Goal: Task Accomplishment & Management: Use online tool/utility

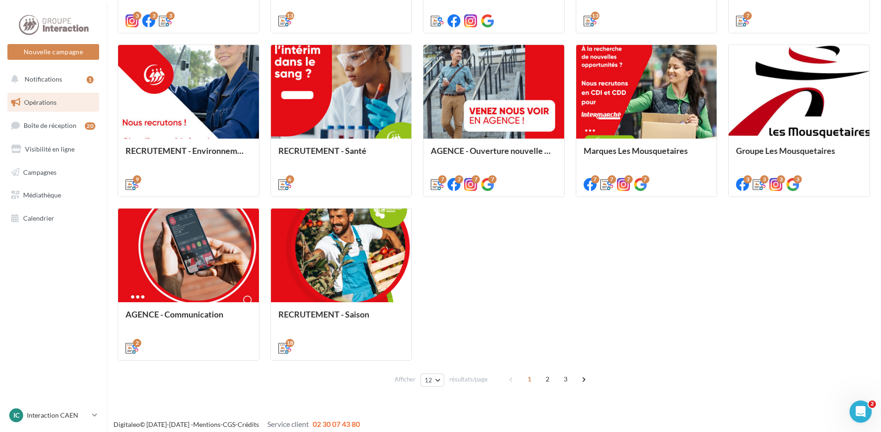
scroll to position [423, 0]
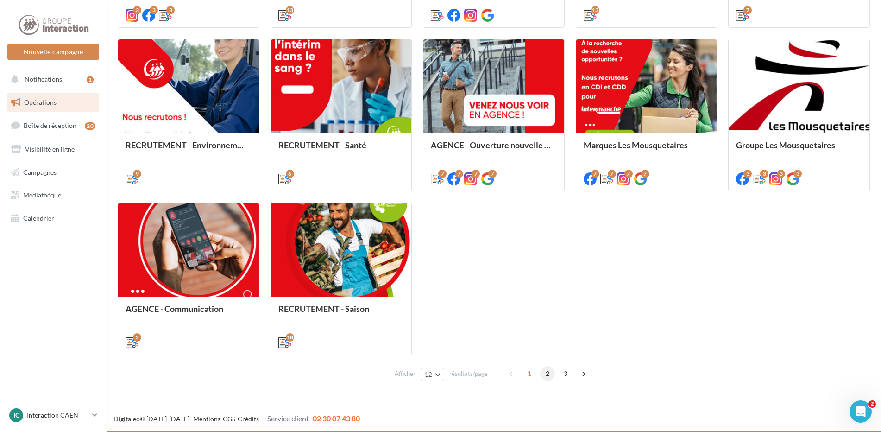
click at [548, 372] on span "2" at bounding box center [547, 373] width 15 height 15
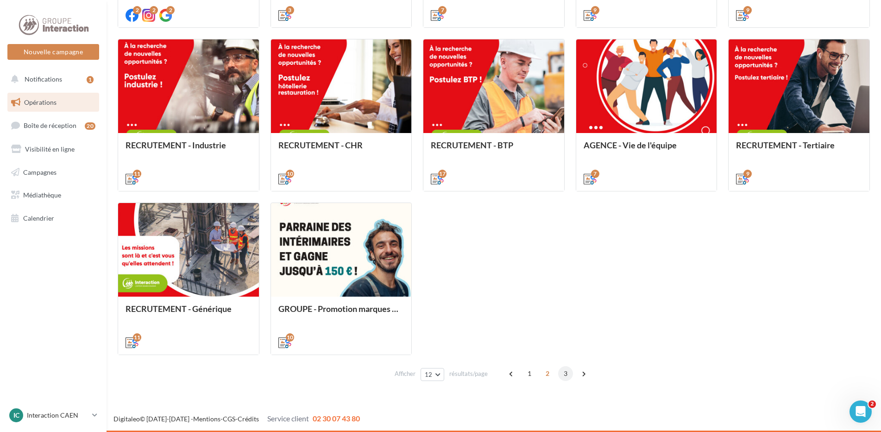
click at [561, 374] on span "3" at bounding box center [565, 373] width 15 height 15
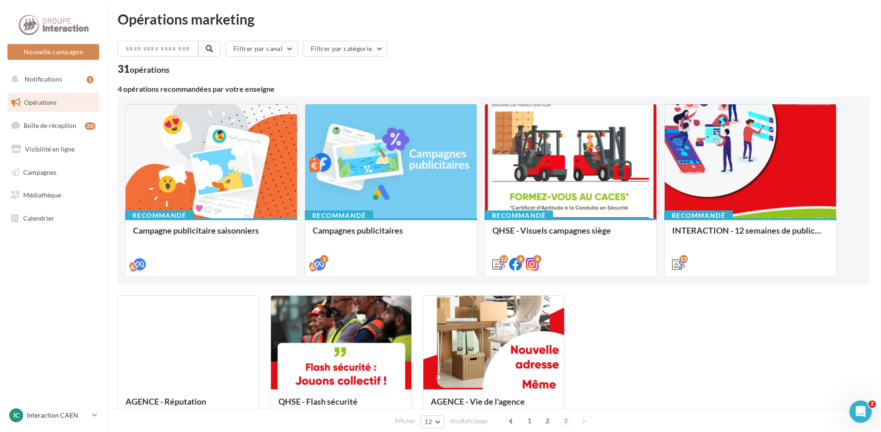
scroll to position [49, 0]
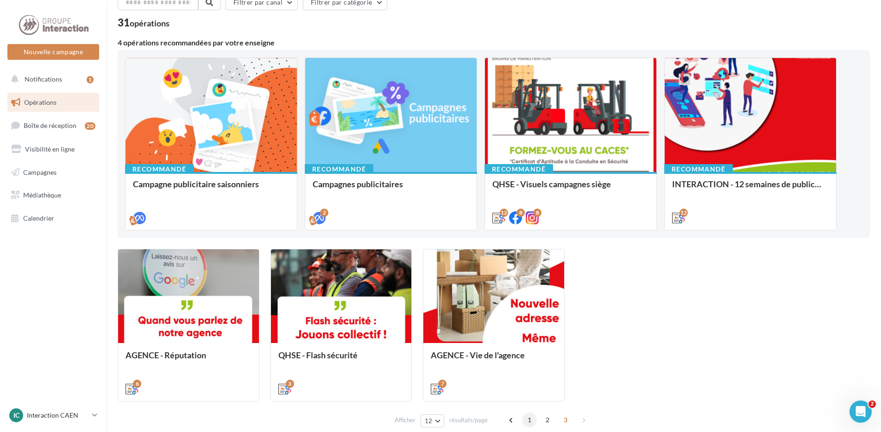
click at [532, 423] on span "1" at bounding box center [529, 419] width 15 height 15
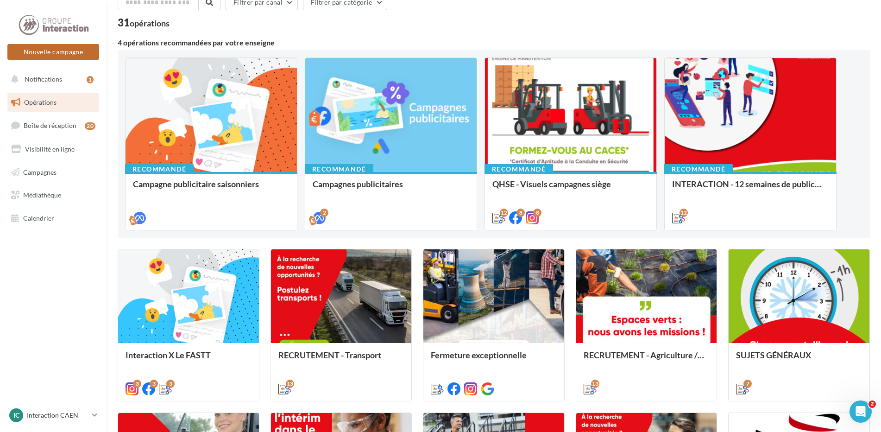
click at [60, 47] on button "Nouvelle campagne" at bounding box center [53, 52] width 92 height 16
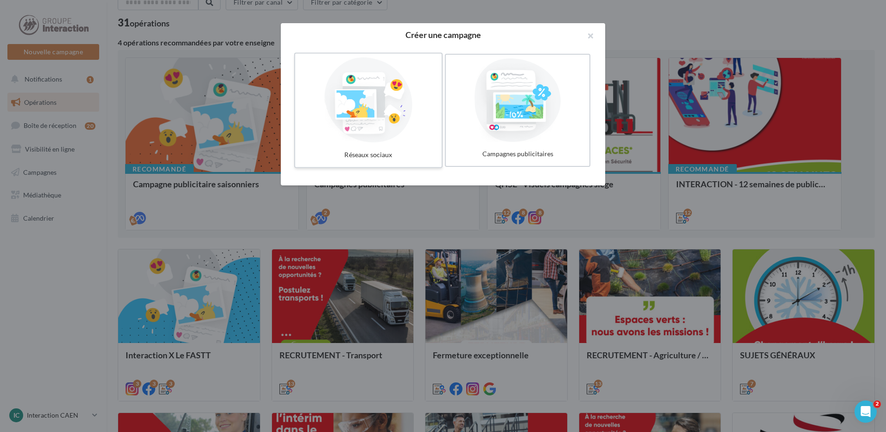
click at [412, 153] on div "Réseaux sociaux" at bounding box center [368, 154] width 139 height 17
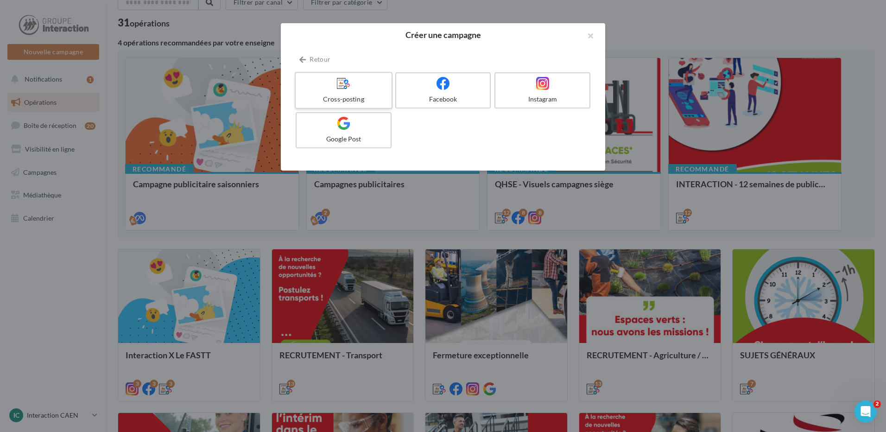
click at [352, 96] on div "Cross-posting" at bounding box center [343, 99] width 88 height 9
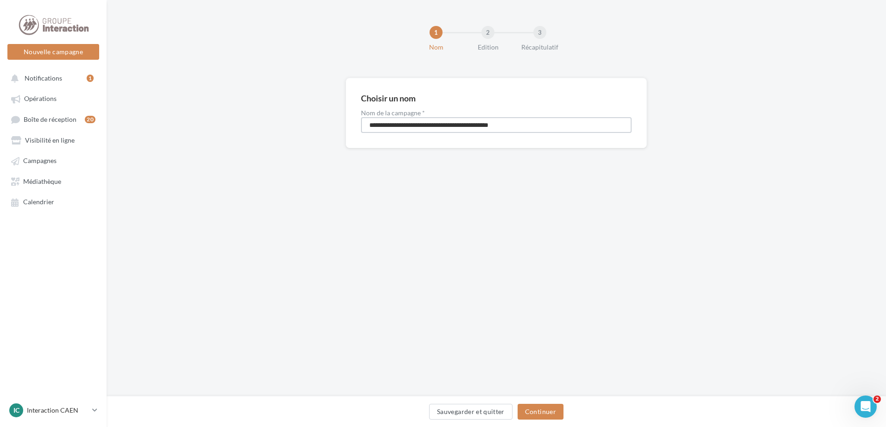
drag, startPoint x: 555, startPoint y: 124, endPoint x: 244, endPoint y: 124, distance: 310.9
click at [244, 124] on div "**********" at bounding box center [496, 128] width 779 height 100
type input "**********"
click at [541, 408] on button "Continuer" at bounding box center [541, 412] width 46 height 16
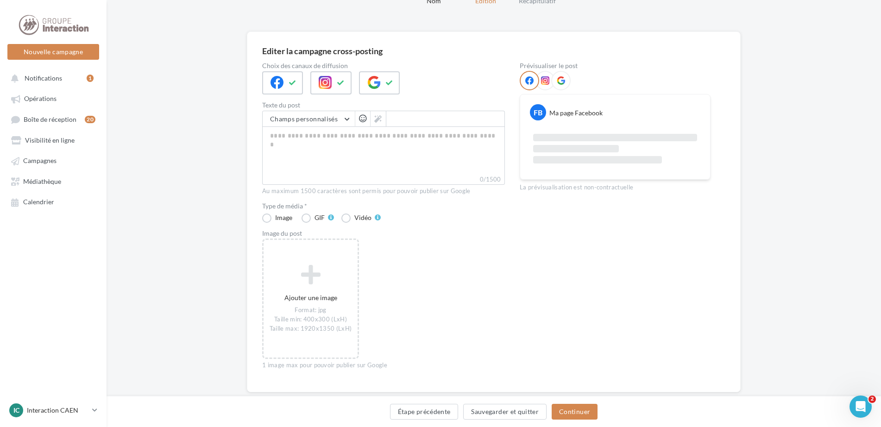
scroll to position [66, 0]
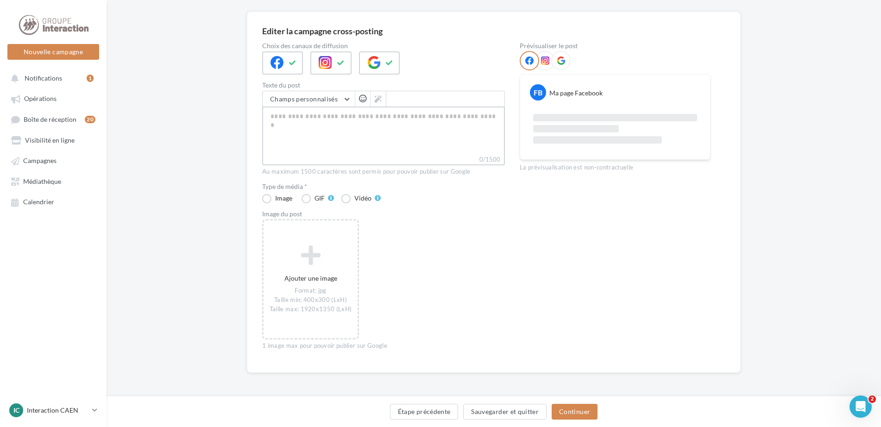
click at [360, 120] on textarea "0/1500" at bounding box center [383, 131] width 243 height 48
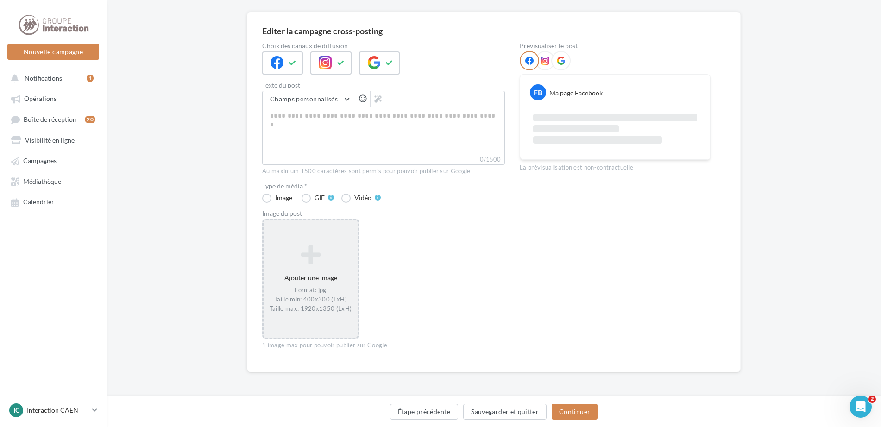
click at [296, 263] on icon at bounding box center [310, 255] width 87 height 22
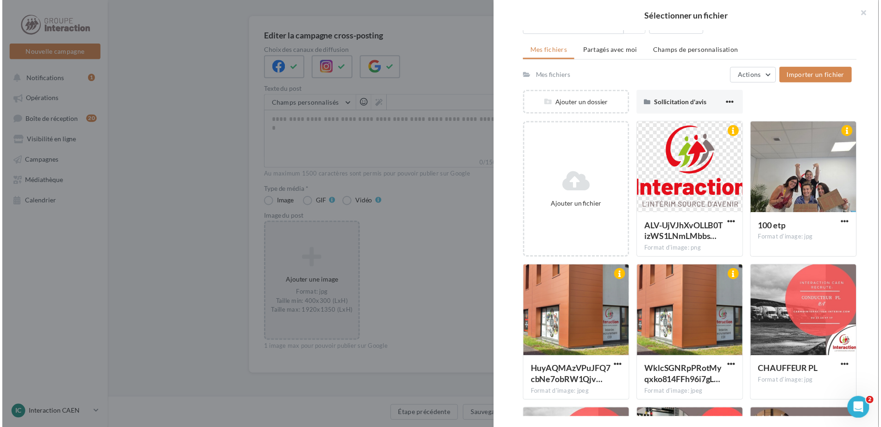
scroll to position [0, 0]
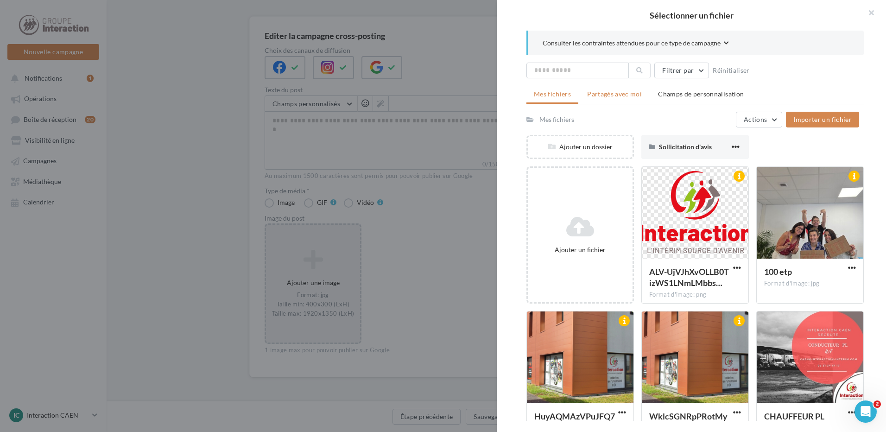
click at [618, 100] on li "Partagés avec moi" at bounding box center [615, 94] width 70 height 17
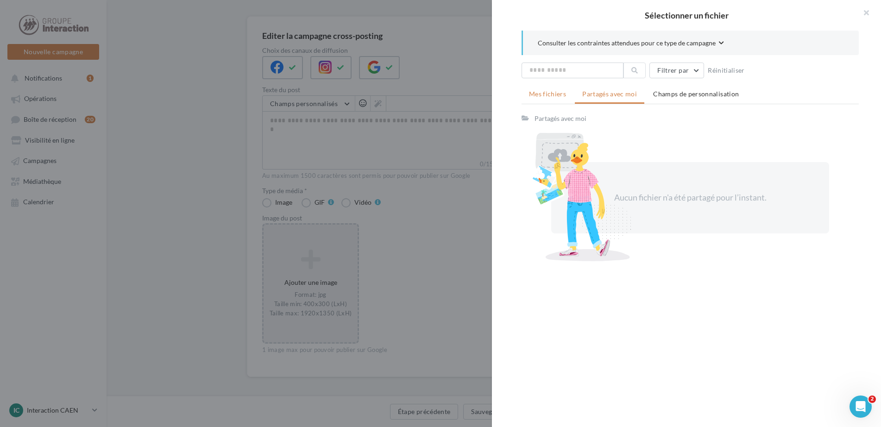
click at [544, 92] on span "Mes fichiers" at bounding box center [547, 94] width 37 height 8
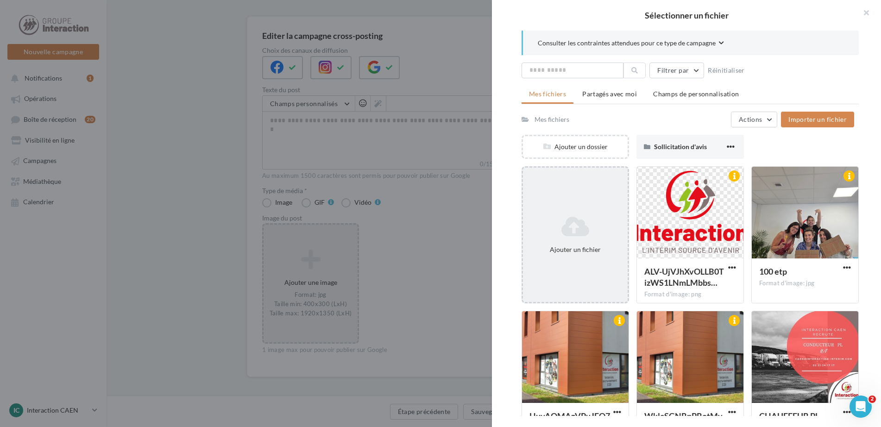
click at [563, 214] on div "Ajouter un fichier" at bounding box center [575, 235] width 105 height 46
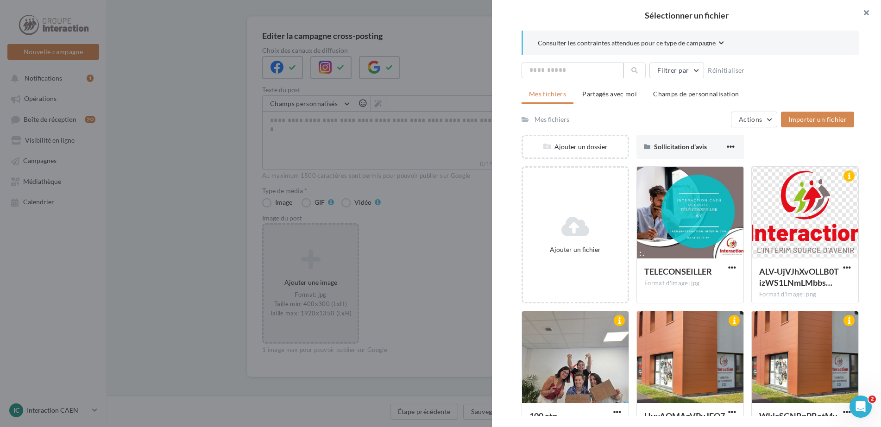
click at [863, 11] on button "button" at bounding box center [862, 14] width 37 height 28
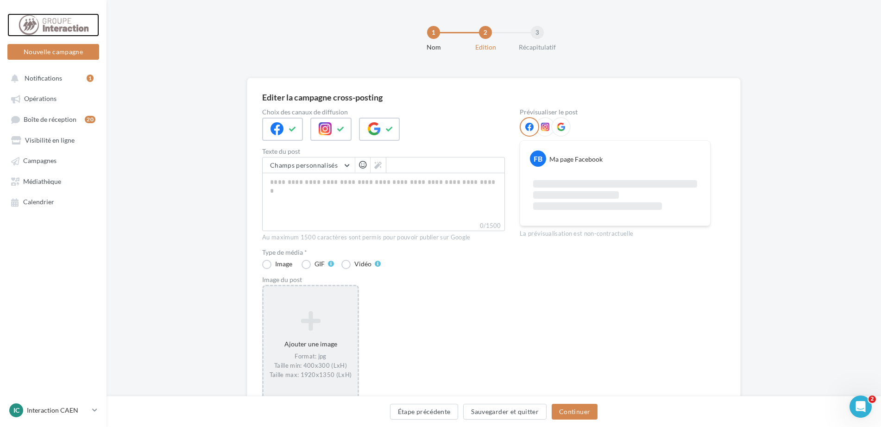
click at [56, 26] on div at bounding box center [53, 24] width 74 height 23
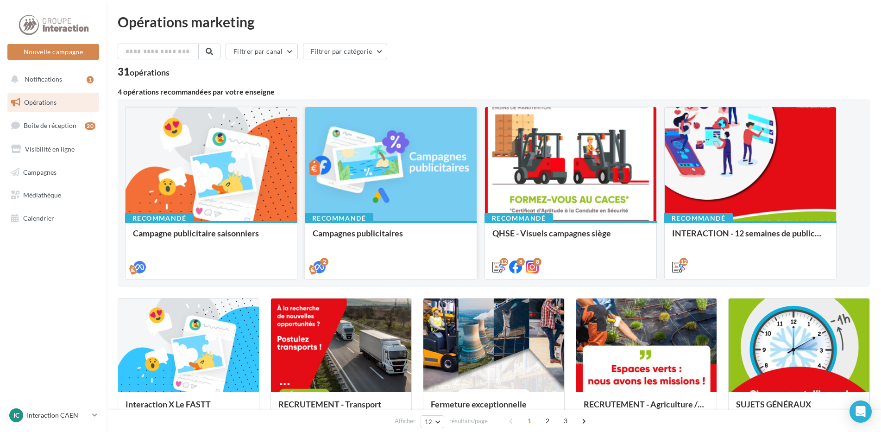
click at [383, 185] on div at bounding box center [390, 164] width 171 height 115
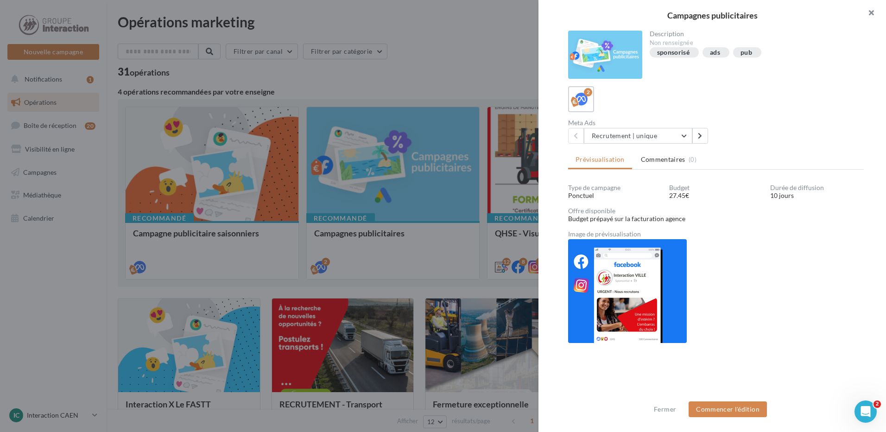
click at [871, 12] on button "button" at bounding box center [867, 14] width 37 height 28
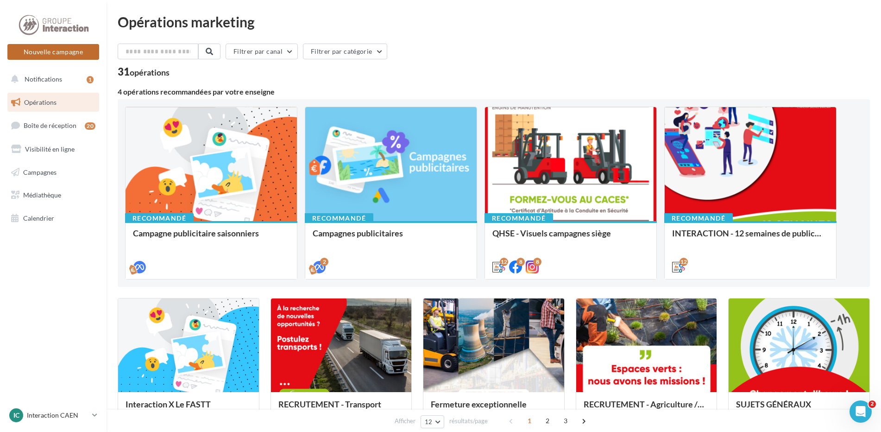
click at [64, 51] on button "Nouvelle campagne" at bounding box center [53, 52] width 92 height 16
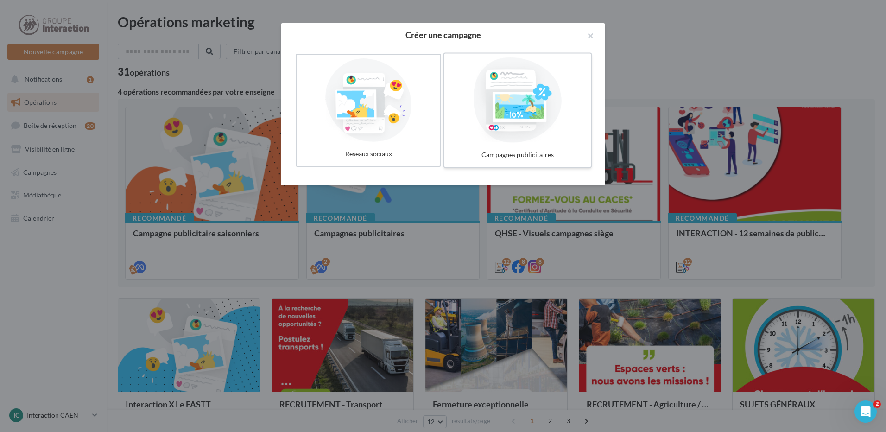
click at [521, 99] on div at bounding box center [517, 99] width 139 height 85
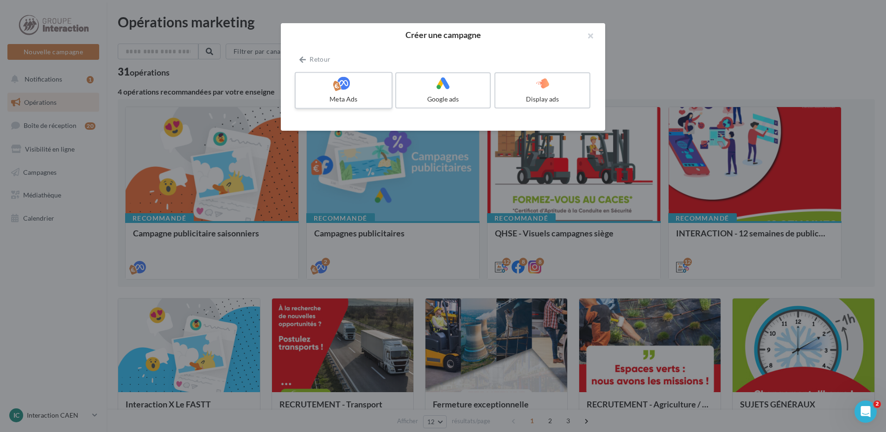
click at [363, 89] on div at bounding box center [343, 83] width 88 height 14
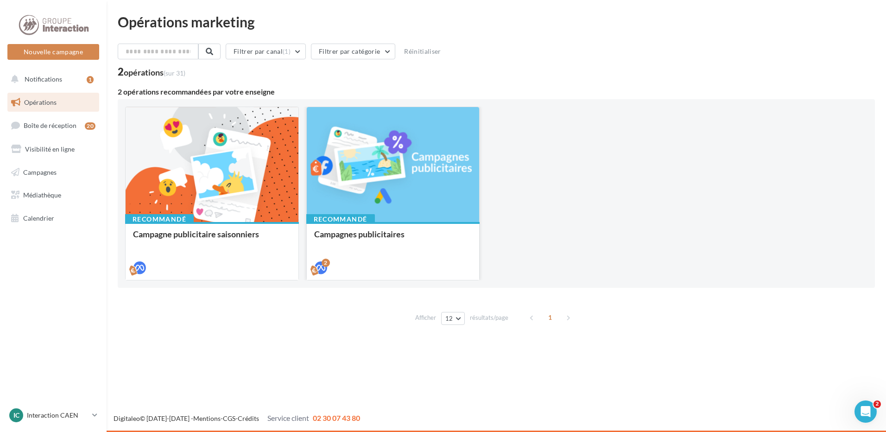
click at [405, 213] on div at bounding box center [393, 165] width 173 height 116
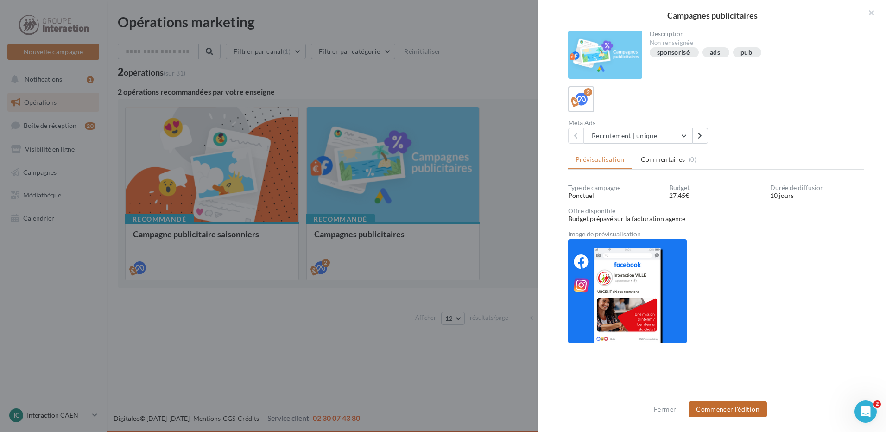
click at [749, 408] on button "Commencer l'édition" at bounding box center [728, 409] width 78 height 16
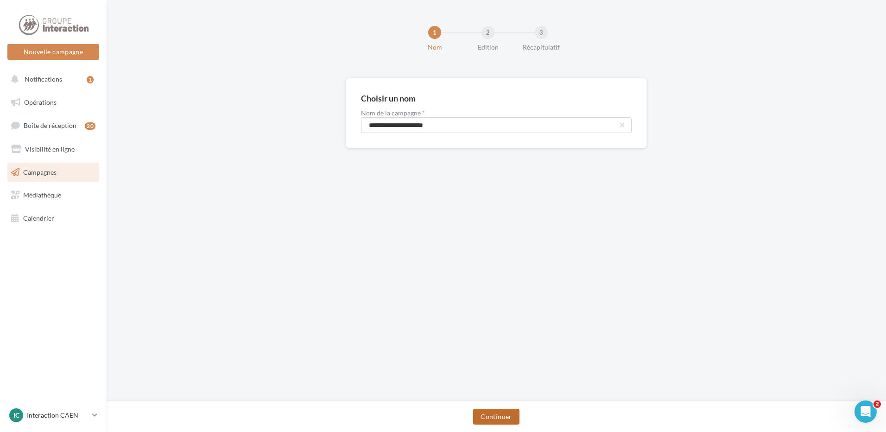
click at [496, 416] on button "Continuer" at bounding box center [496, 417] width 46 height 16
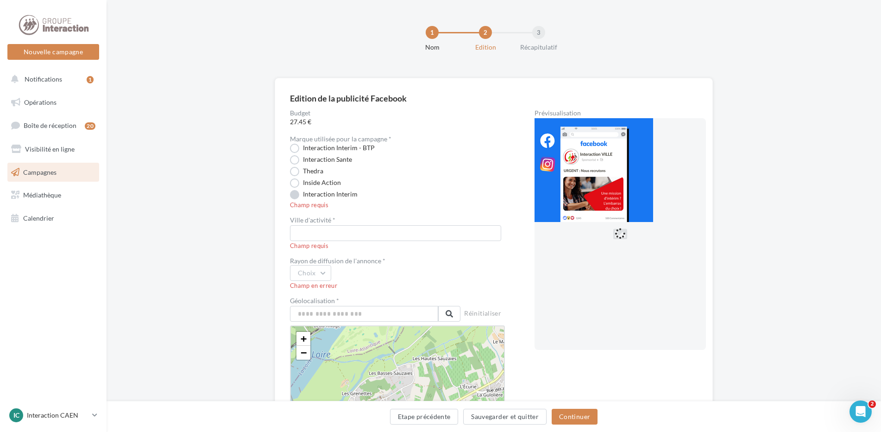
click at [298, 197] on label "Interaction Interim" at bounding box center [324, 194] width 68 height 9
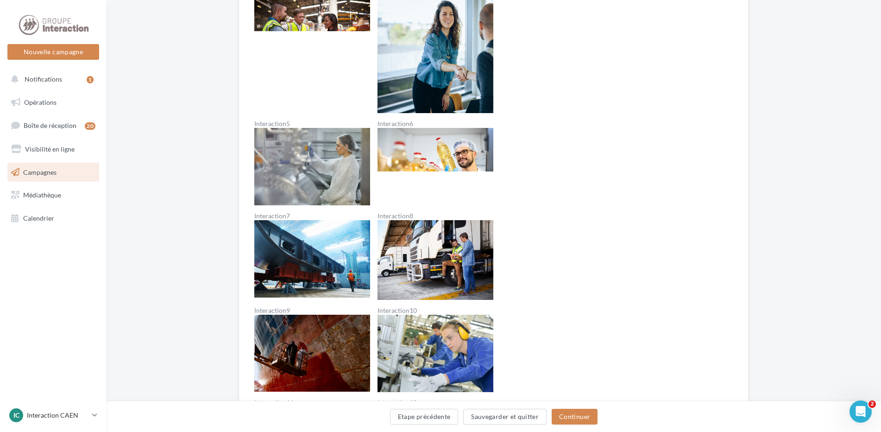
scroll to position [602, 0]
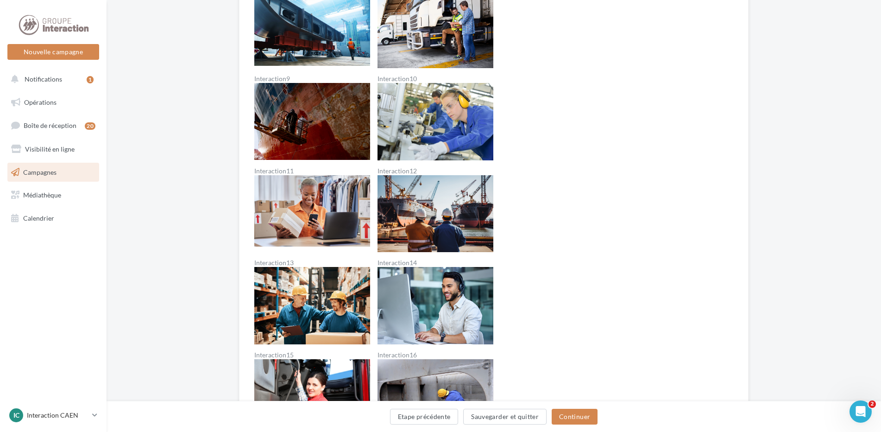
click at [426, 298] on img at bounding box center [436, 305] width 116 height 77
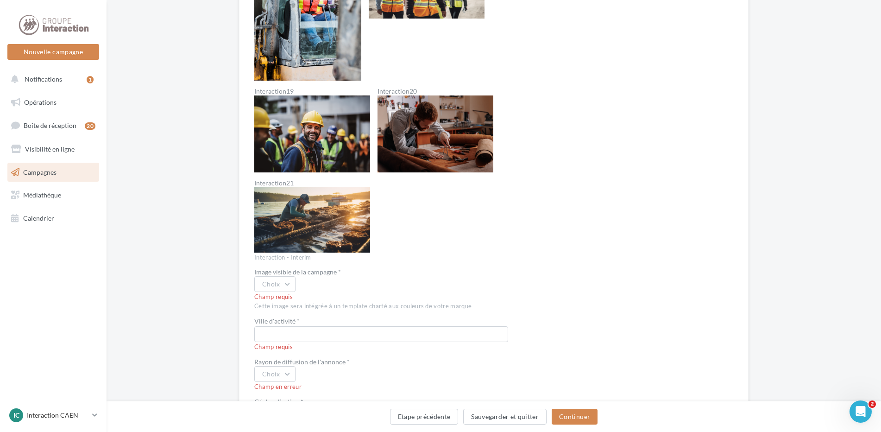
scroll to position [1158, 0]
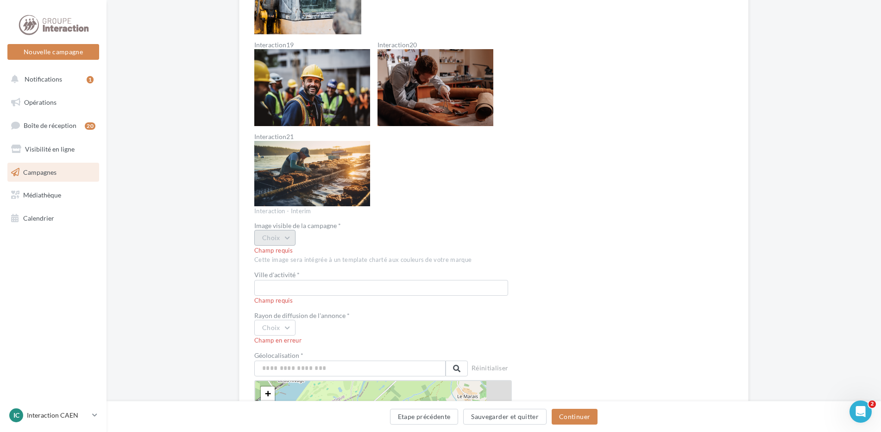
click at [276, 239] on button "Choix" at bounding box center [274, 238] width 41 height 16
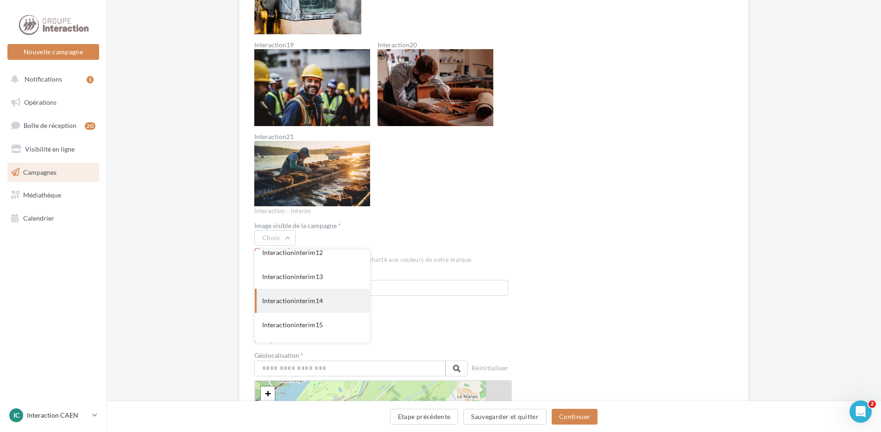
click at [323, 304] on div "Interactioninterim14" at bounding box center [312, 301] width 115 height 24
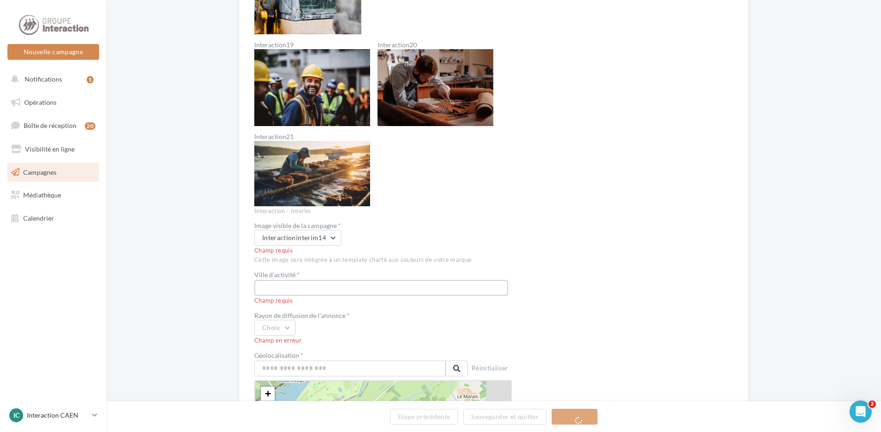
click at [322, 285] on input "text" at bounding box center [381, 288] width 254 height 16
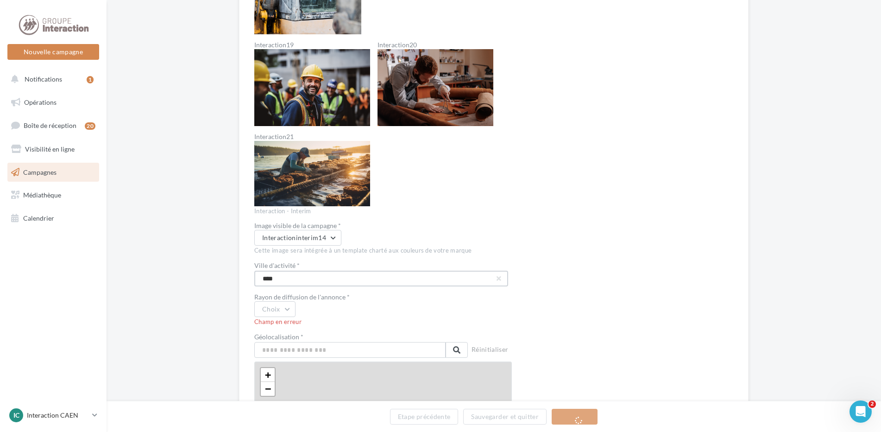
scroll to position [1251, 0]
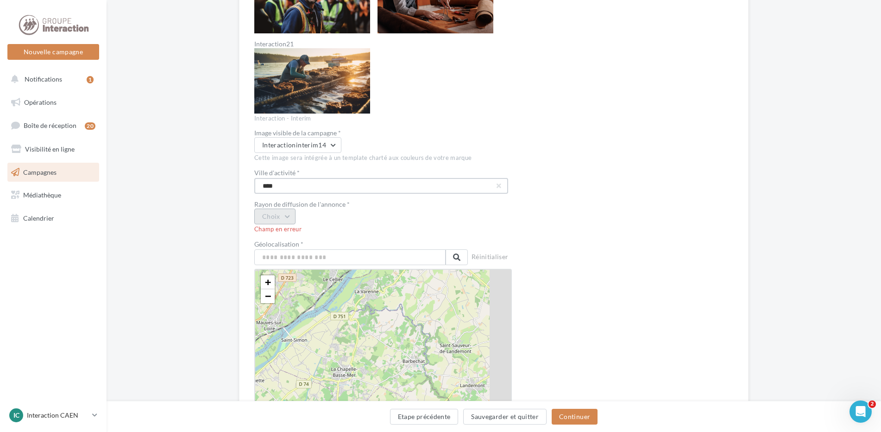
type input "****"
click at [281, 221] on button "Choix" at bounding box center [274, 217] width 41 height 16
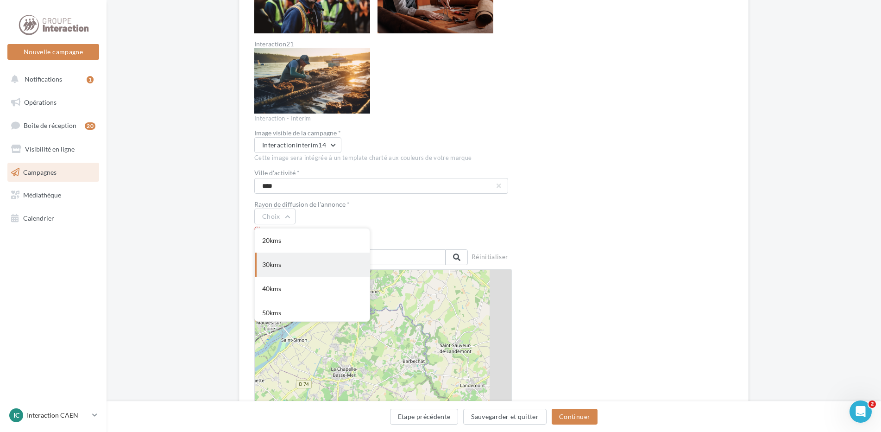
click at [279, 260] on div "30kms" at bounding box center [312, 265] width 115 height 24
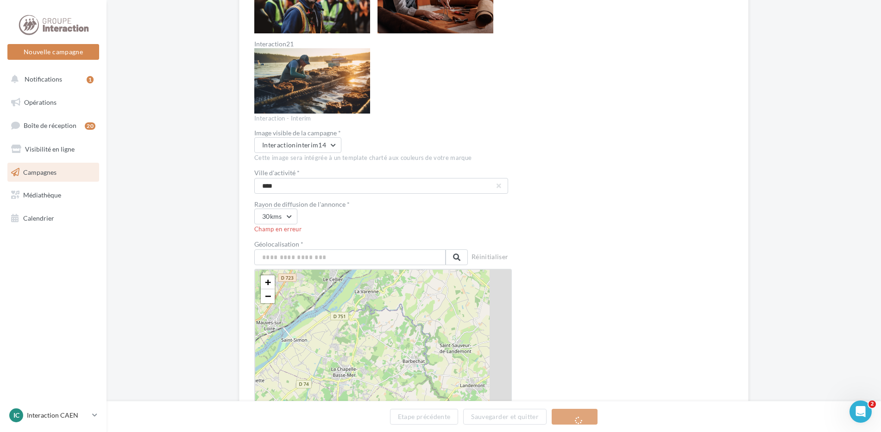
scroll to position [1344, 0]
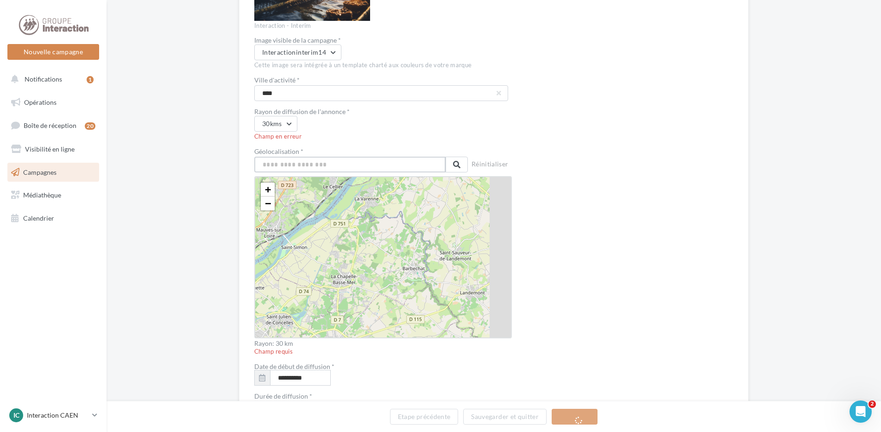
click at [308, 169] on input "text" at bounding box center [349, 165] width 191 height 16
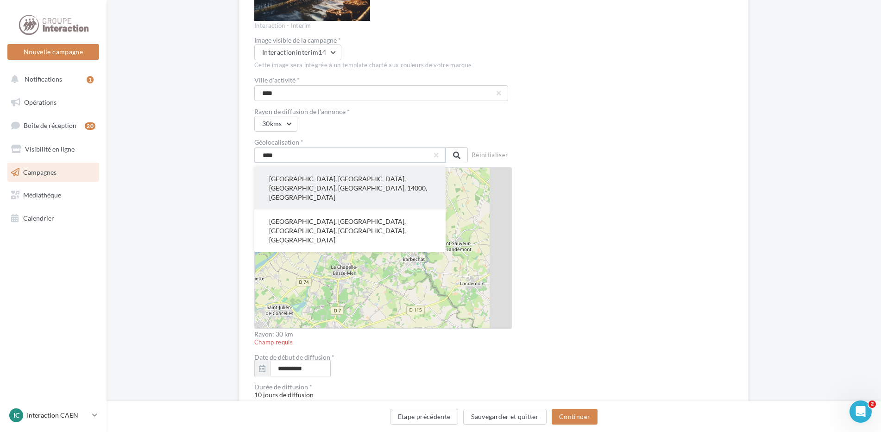
type input "****"
click at [321, 183] on button "Caen, Calvados, Normandie, France métropolitaine, 14000, France" at bounding box center [349, 188] width 191 height 43
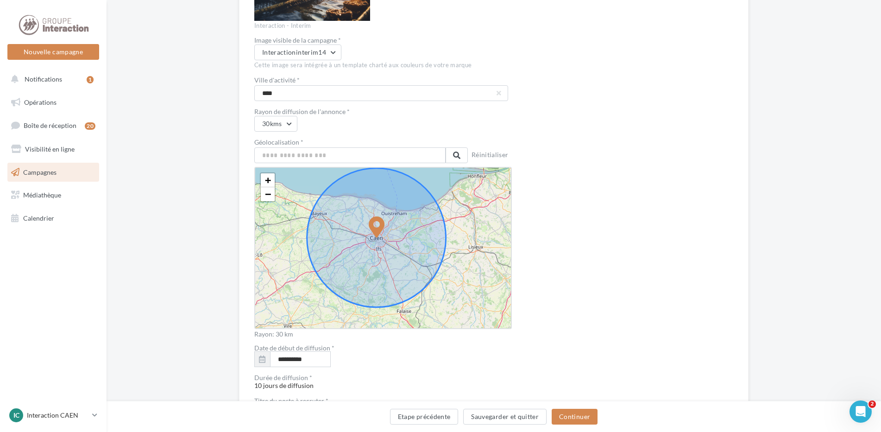
scroll to position [1437, 0]
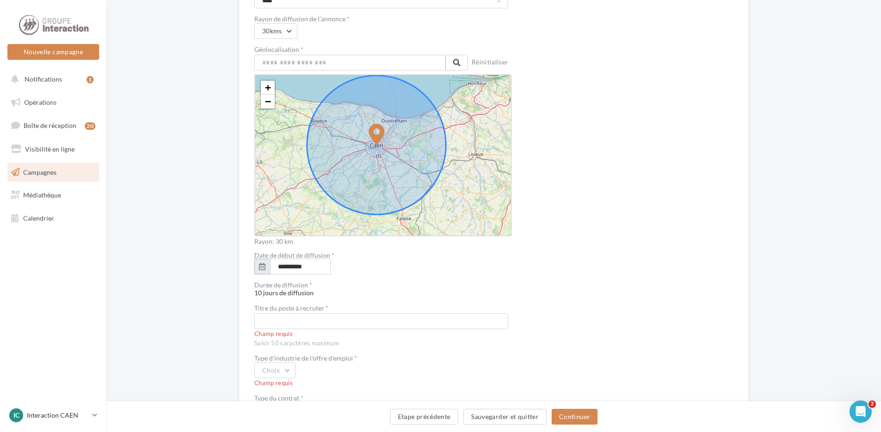
click at [261, 264] on icon "button" at bounding box center [262, 266] width 6 height 7
click at [300, 341] on button "8" at bounding box center [302, 338] width 14 height 14
type input "**********"
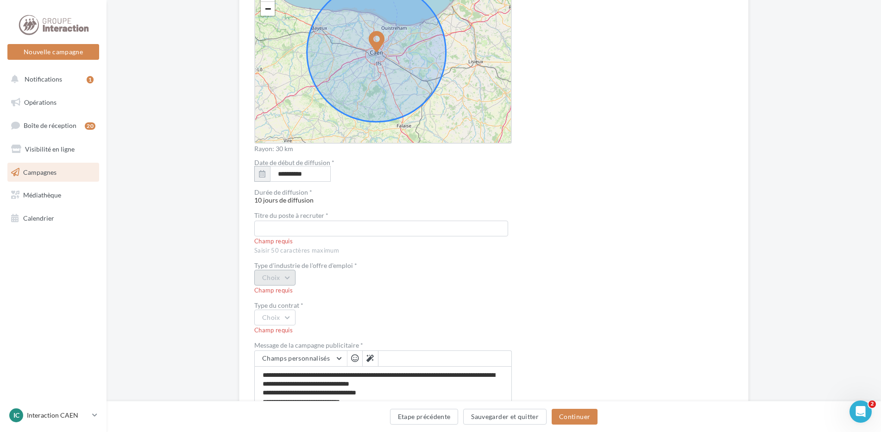
click at [277, 274] on button "Choix" at bounding box center [274, 278] width 41 height 16
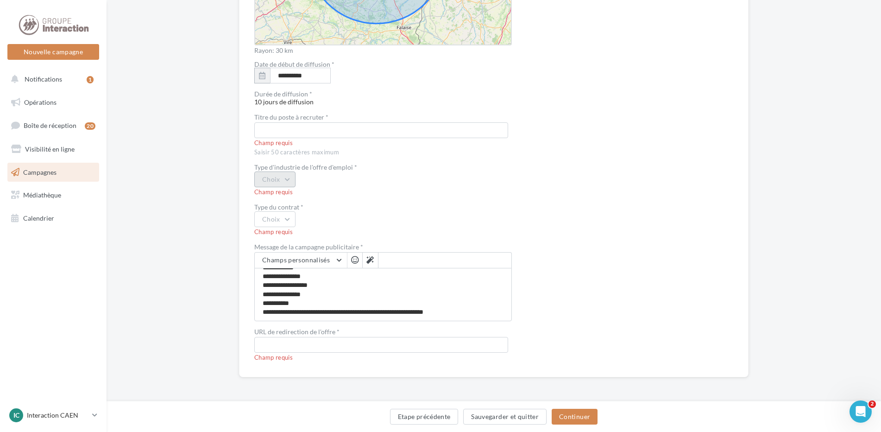
scroll to position [0, 0]
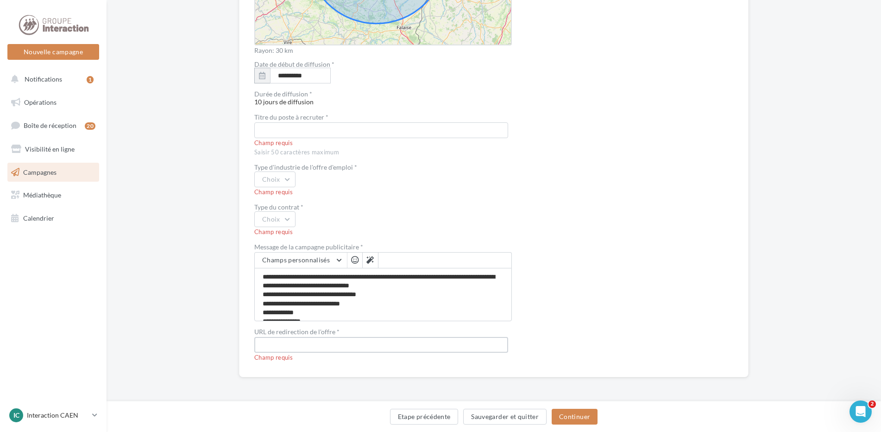
click at [264, 343] on input "text" at bounding box center [381, 345] width 254 height 16
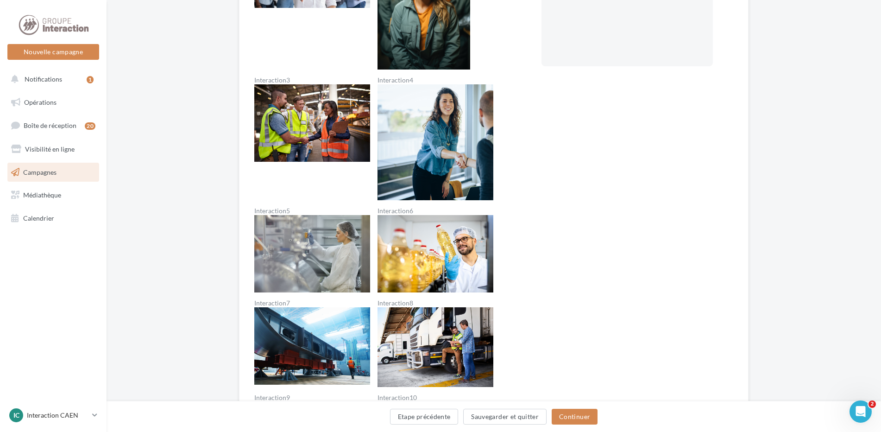
scroll to position [330, 0]
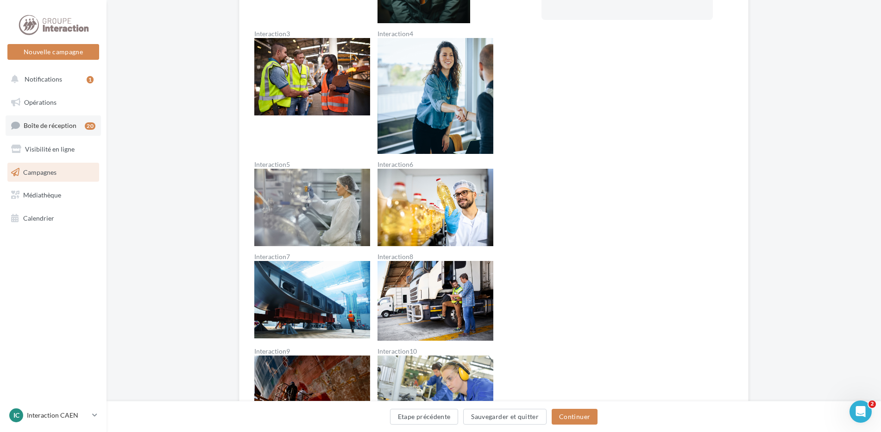
click at [46, 125] on span "Boîte de réception" at bounding box center [50, 125] width 53 height 8
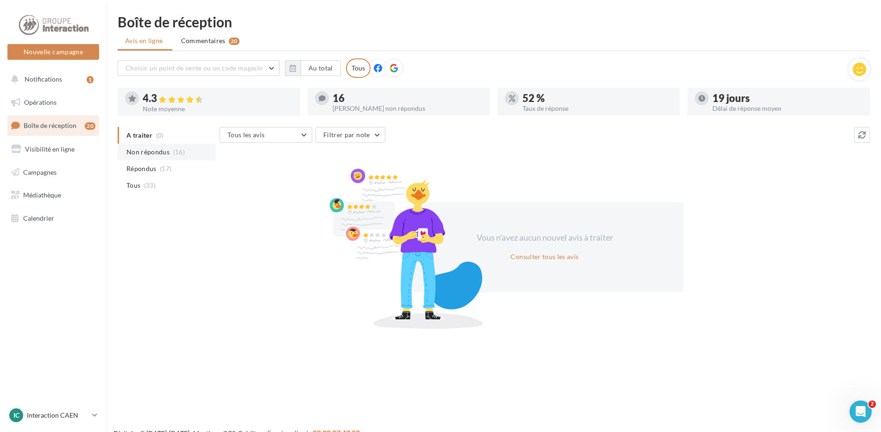
click at [158, 158] on li "Non répondus (16)" at bounding box center [167, 152] width 98 height 17
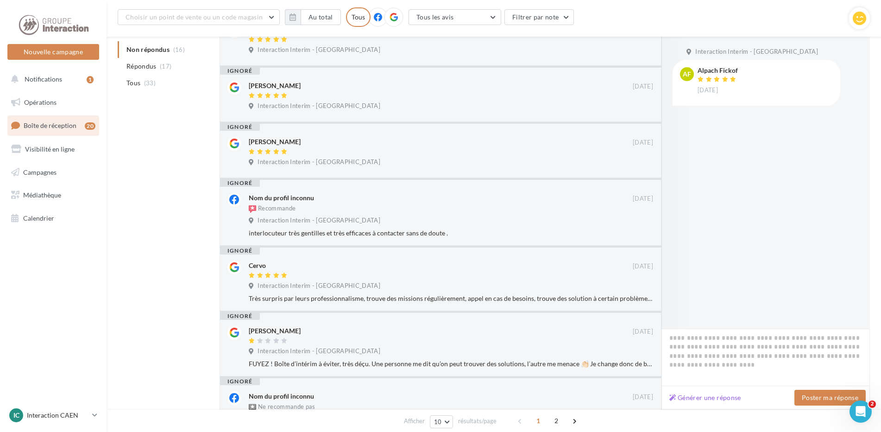
scroll to position [400, 0]
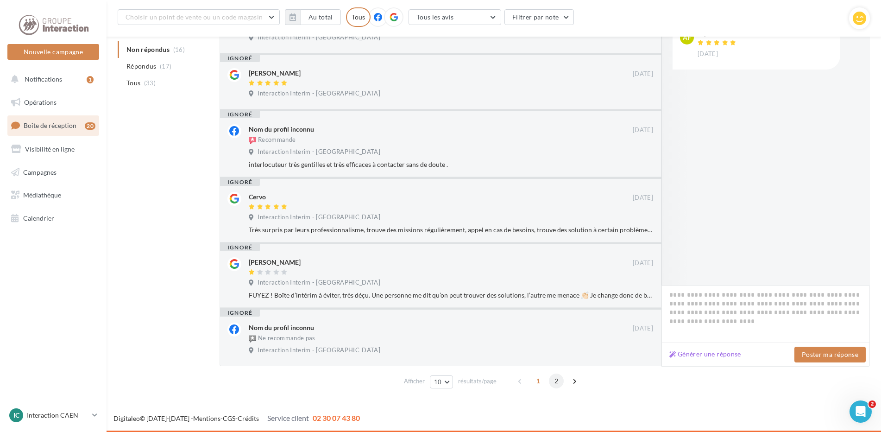
click at [550, 380] on span "2" at bounding box center [556, 380] width 15 height 15
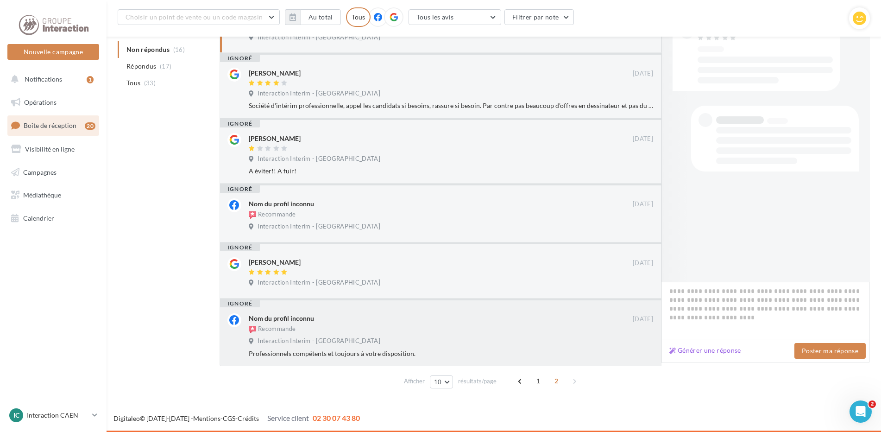
scroll to position [158, 0]
click at [532, 379] on span "1" at bounding box center [538, 380] width 15 height 15
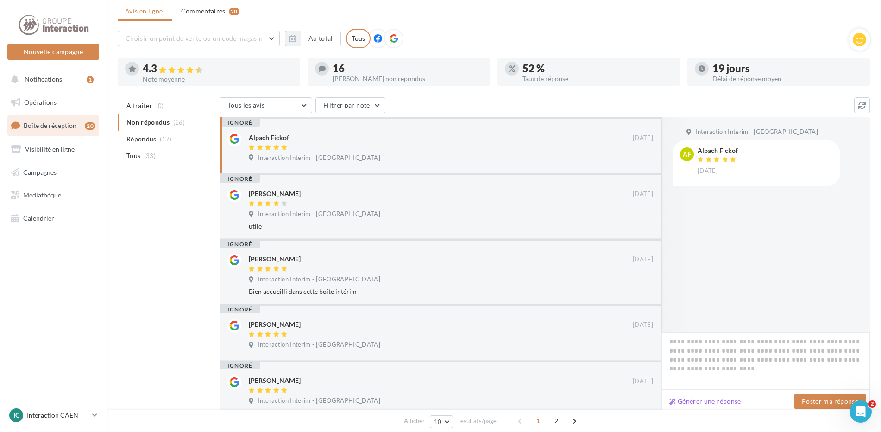
scroll to position [0, 0]
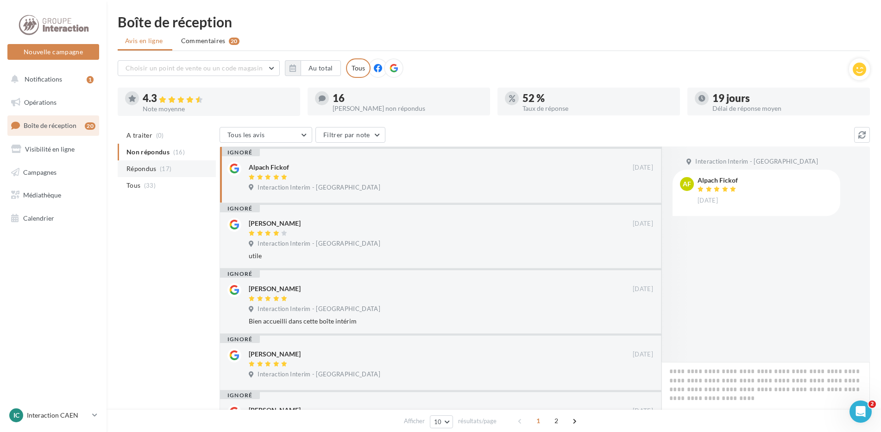
click at [152, 175] on li "Répondus (17)" at bounding box center [167, 168] width 98 height 17
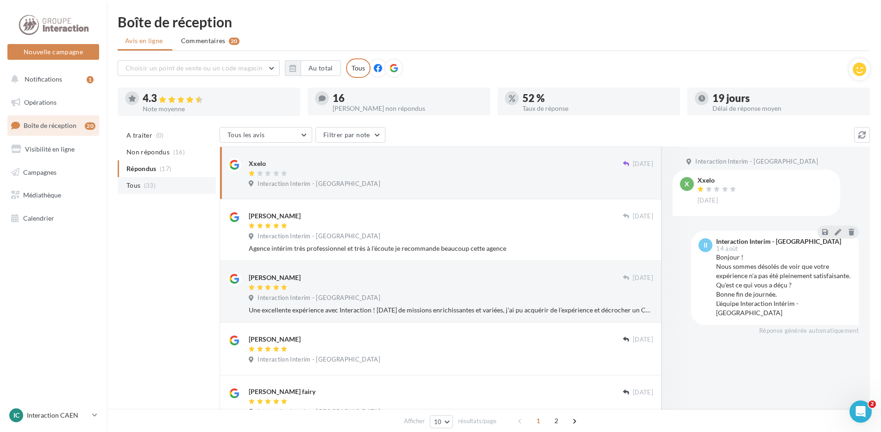
click at [136, 186] on span "Tous" at bounding box center [134, 185] width 14 height 9
click at [218, 42] on span "Commentaires" at bounding box center [203, 40] width 44 height 9
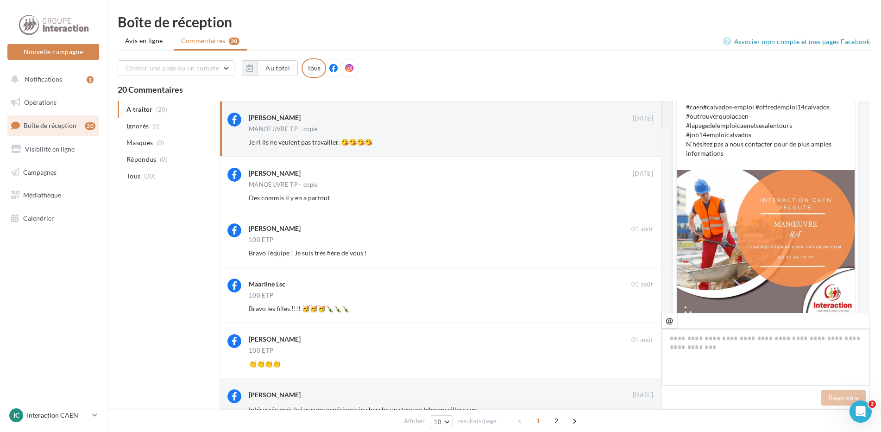
scroll to position [232, 0]
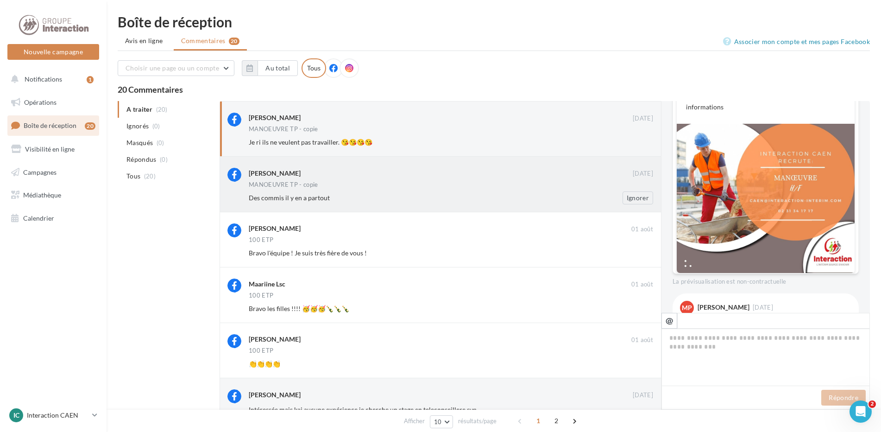
click at [349, 171] on div "[PERSON_NAME]" at bounding box center [441, 173] width 384 height 10
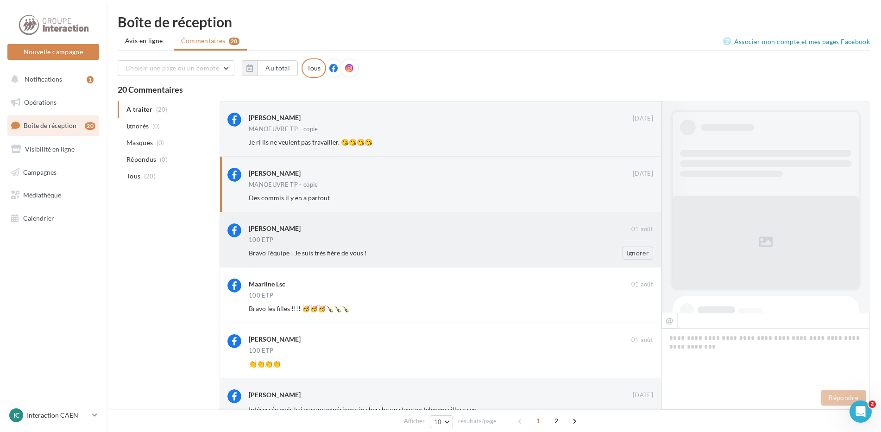
click at [363, 241] on div "100 ETP" at bounding box center [451, 241] width 405 height 8
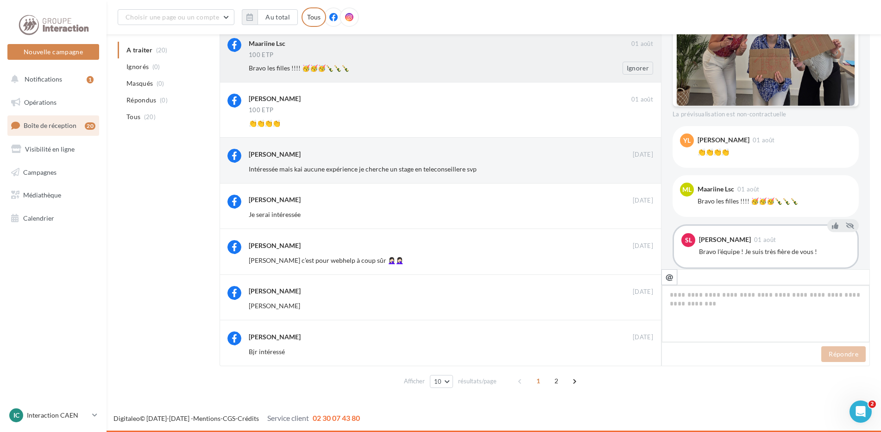
scroll to position [348, 0]
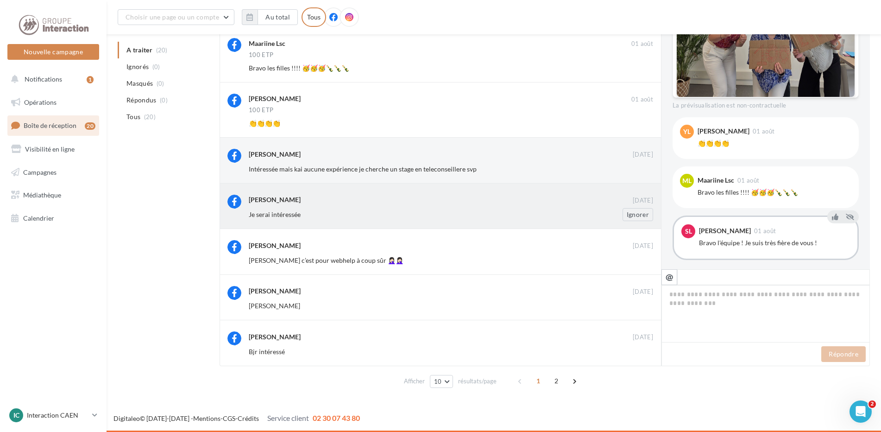
click at [357, 193] on div "[PERSON_NAME] [DATE] Je serai intéressée Ignorer" at bounding box center [441, 206] width 426 height 30
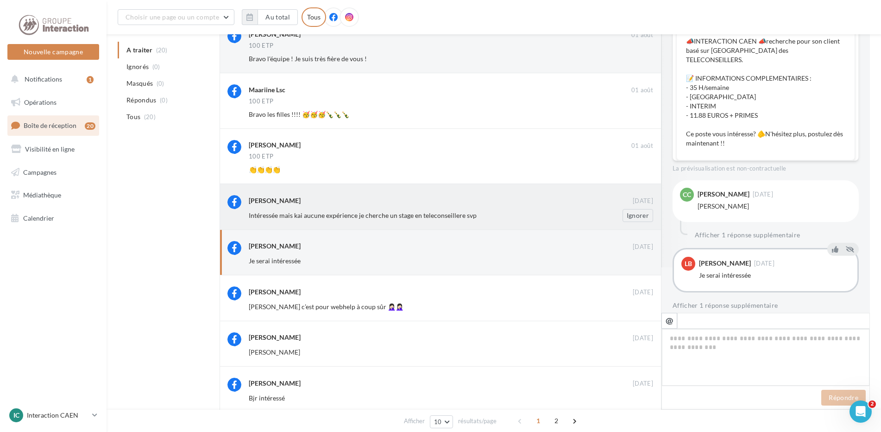
scroll to position [248, 0]
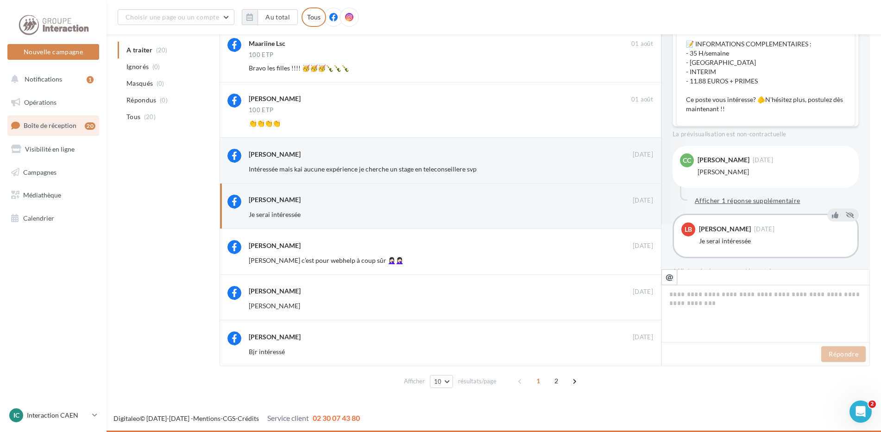
click at [760, 195] on button "Afficher 1 réponse supplémentaire" at bounding box center [747, 200] width 113 height 11
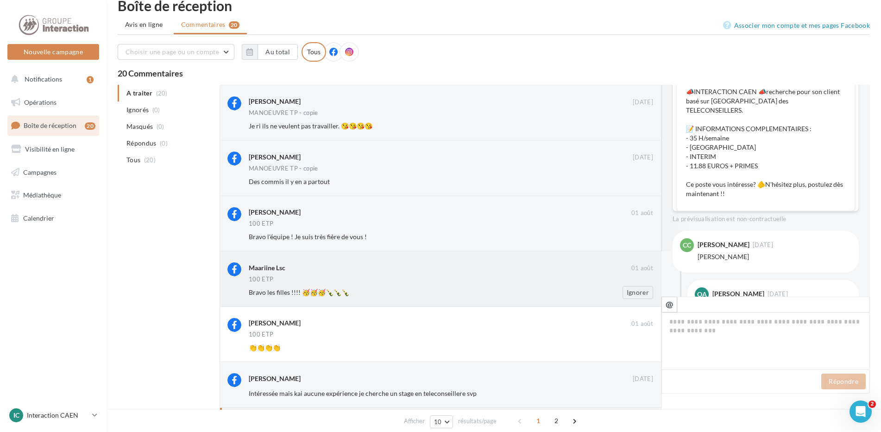
scroll to position [0, 0]
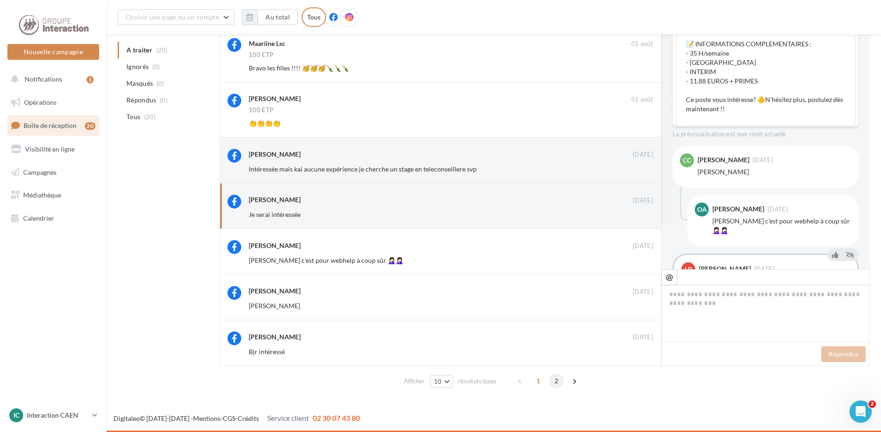
click at [557, 379] on span "2" at bounding box center [556, 380] width 15 height 15
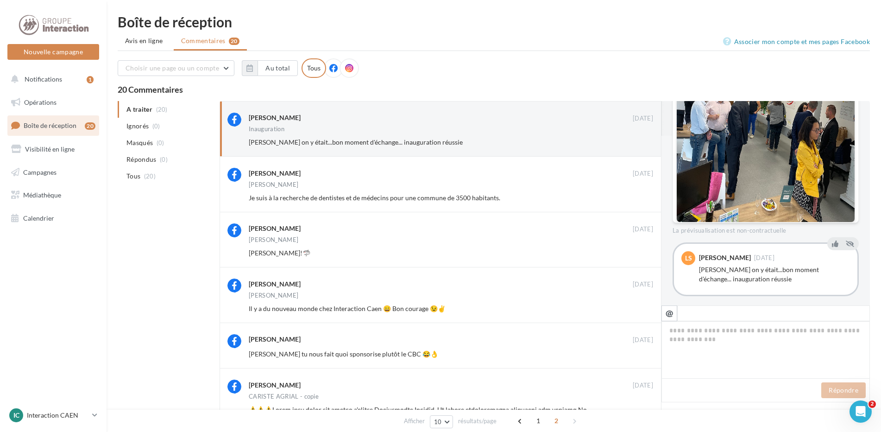
click at [71, 124] on span "Boîte de réception" at bounding box center [50, 125] width 53 height 8
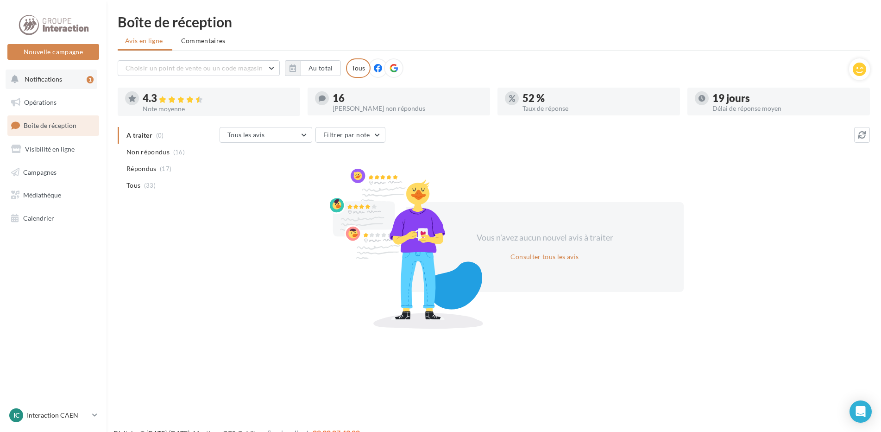
click at [44, 77] on span "Notifications" at bounding box center [44, 79] width 38 height 8
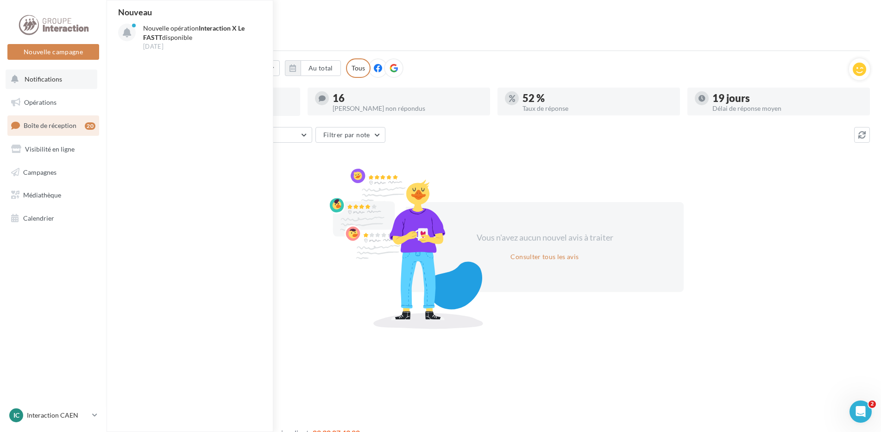
click at [35, 77] on span "Notifications" at bounding box center [44, 79] width 38 height 8
